Goal: Task Accomplishment & Management: Use online tool/utility

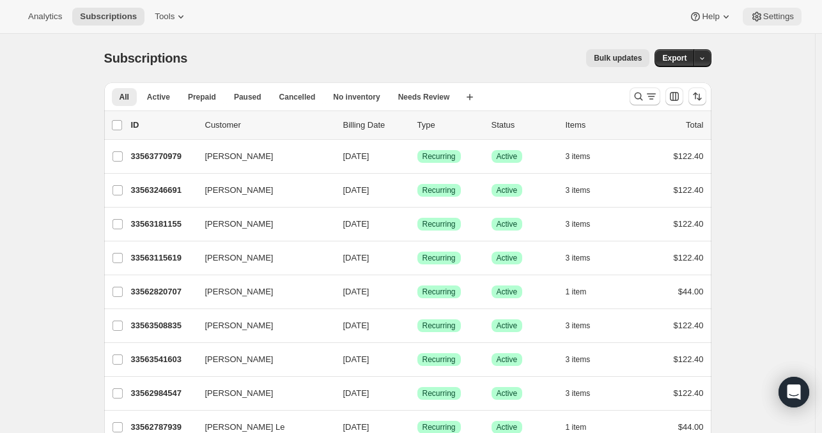
click at [792, 20] on span "Settings" at bounding box center [778, 17] width 31 height 10
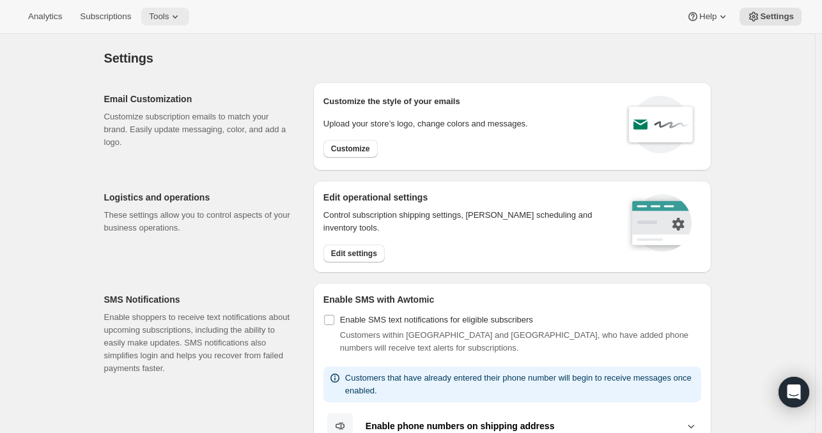
click at [189, 10] on button "Tools" at bounding box center [165, 17] width 48 height 18
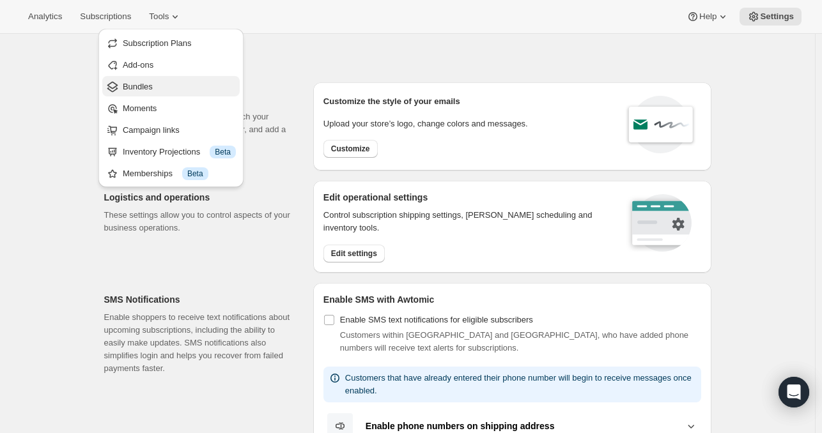
click at [134, 91] on span "Bundles" at bounding box center [138, 87] width 30 height 10
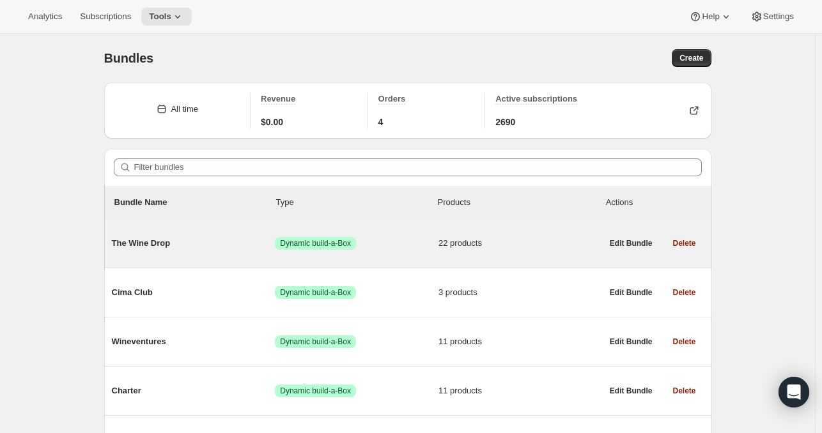
click at [148, 250] on div "The Wine Drop Success Dynamic build-a-Box 22 products" at bounding box center [357, 243] width 490 height 13
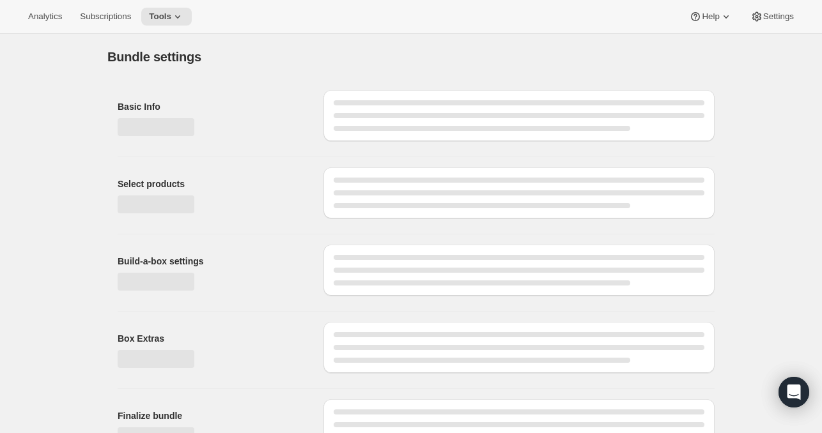
type input "The Wine Drop"
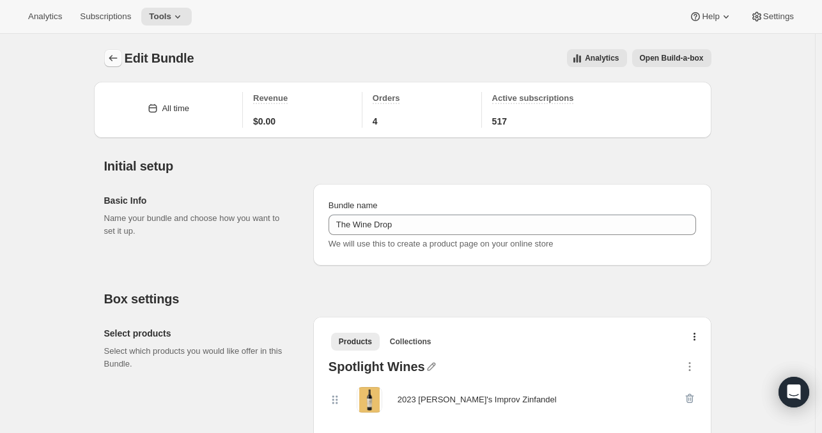
click at [107, 58] on button "Bundles" at bounding box center [113, 58] width 18 height 18
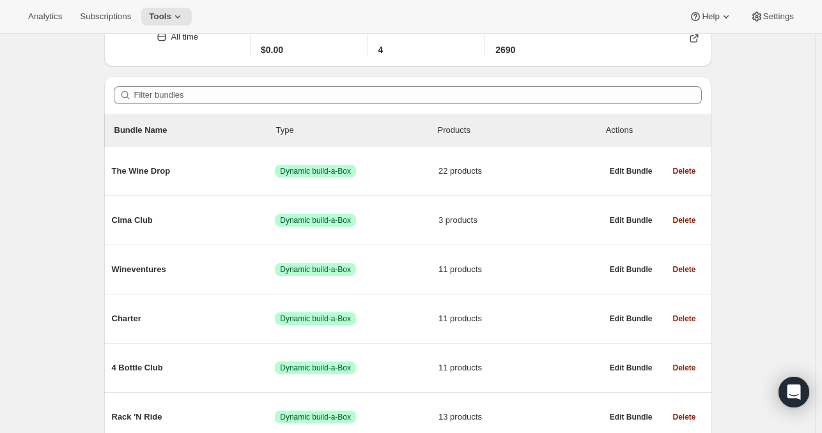
scroll to position [72, 0]
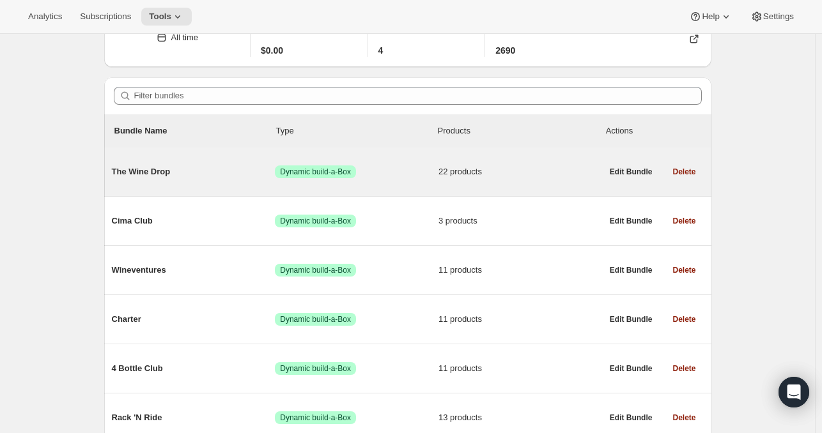
click at [144, 171] on span "The Wine Drop" at bounding box center [194, 171] width 164 height 13
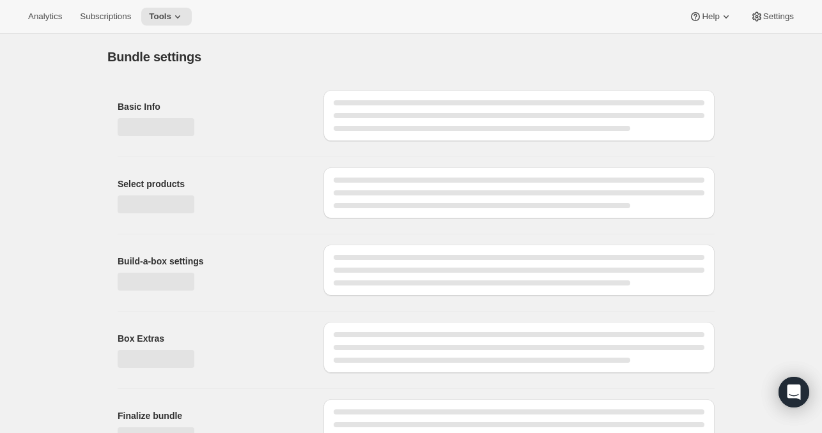
type input "The Wine Drop"
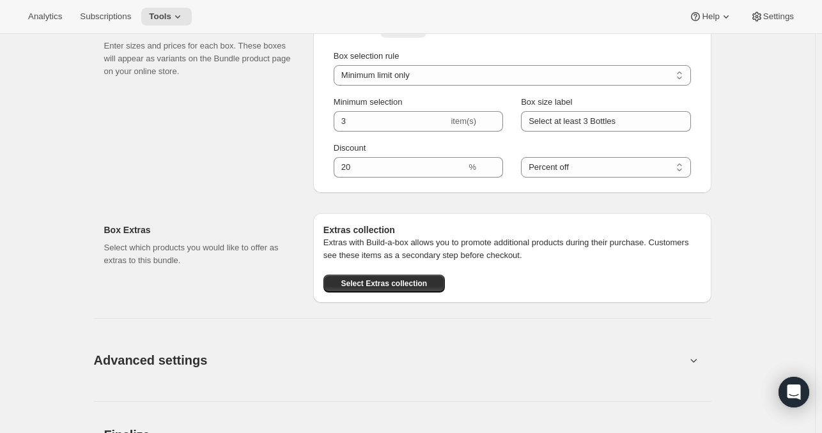
scroll to position [1744, 0]
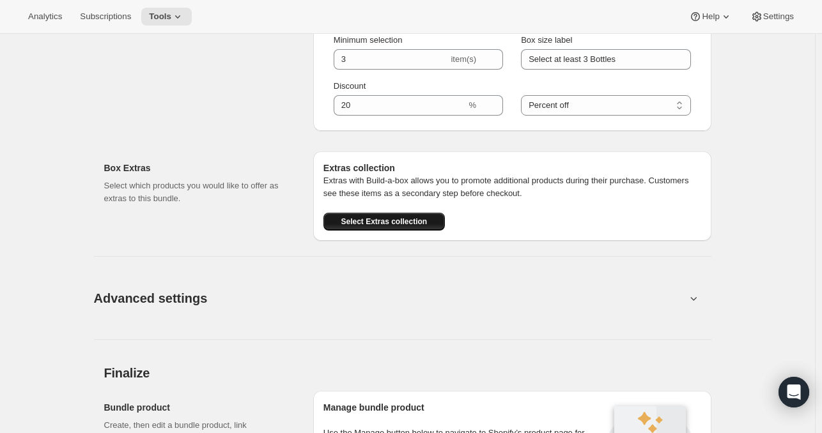
click at [410, 221] on span "Select Extras collection" at bounding box center [384, 222] width 86 height 10
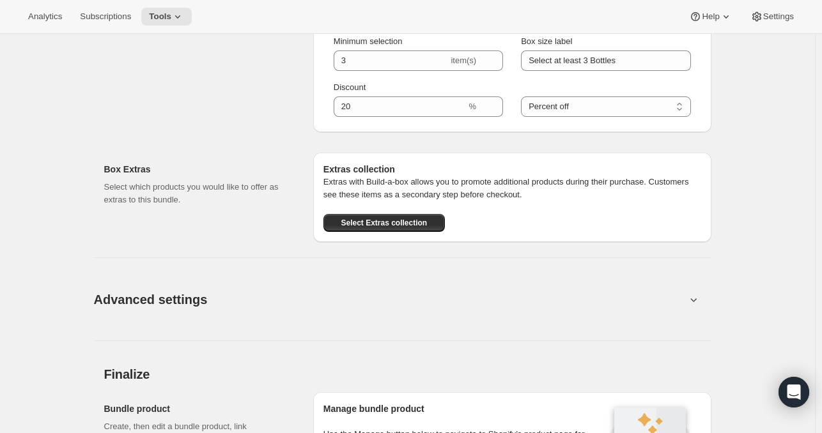
scroll to position [1741, 0]
click at [452, 312] on button "Advanced settings" at bounding box center [389, 300] width 607 height 49
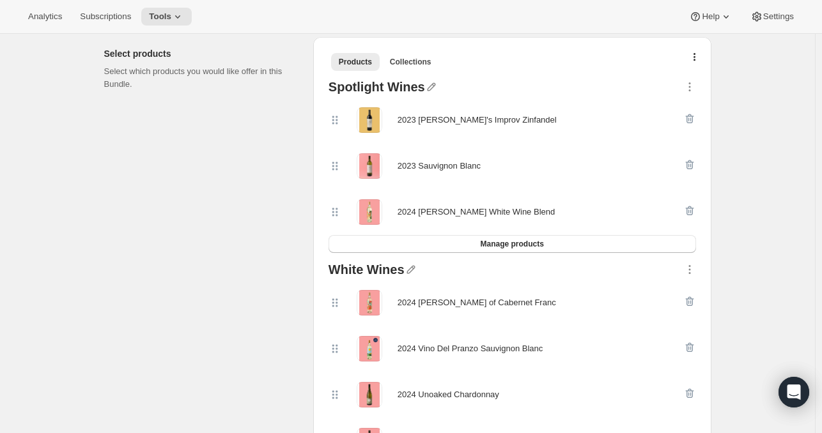
scroll to position [0, 0]
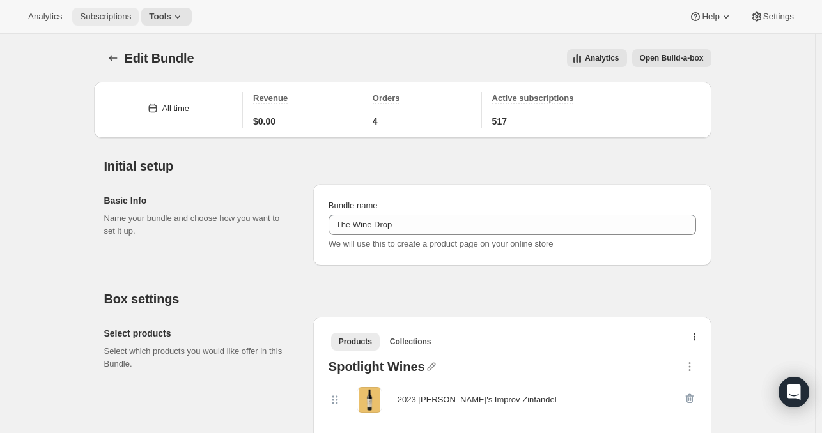
click at [92, 12] on span "Subscriptions" at bounding box center [105, 17] width 51 height 10
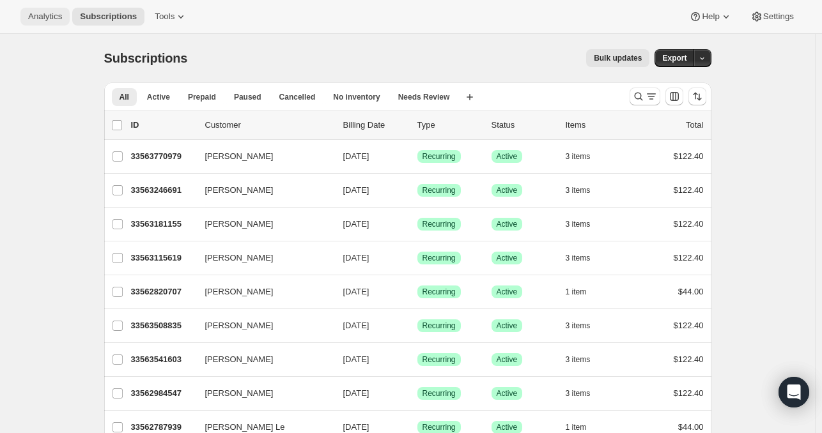
click at [41, 25] on button "Analytics" at bounding box center [44, 17] width 49 height 18
